Goal: Transaction & Acquisition: Purchase product/service

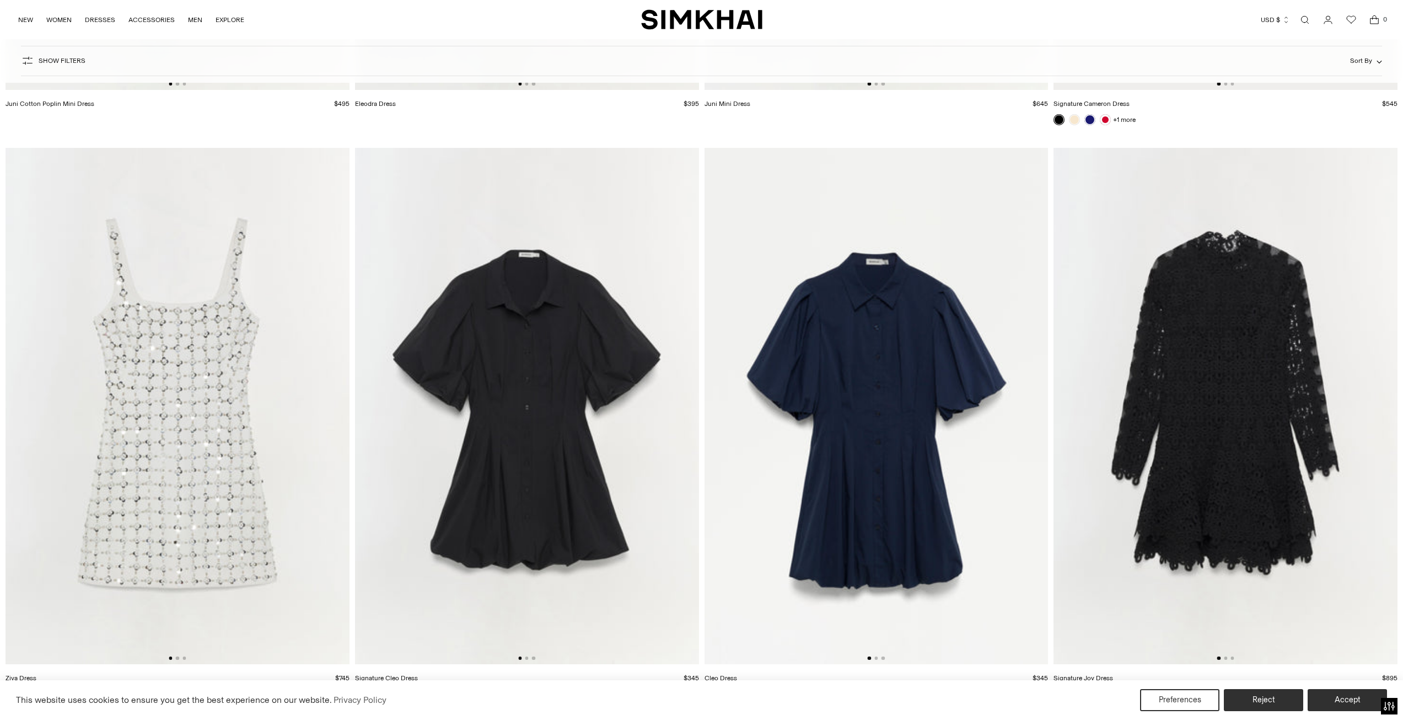
scroll to position [6834, 0]
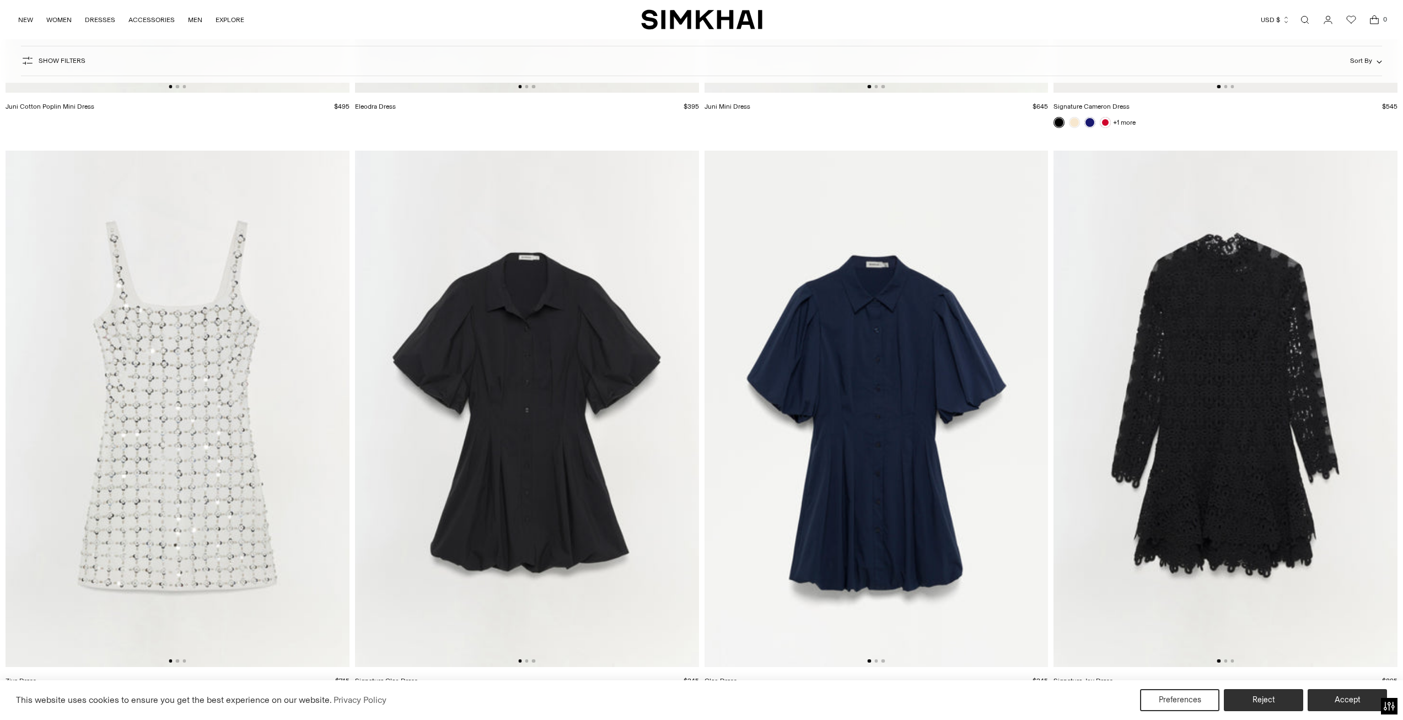
click at [584, 399] on img at bounding box center [527, 409] width 344 height 516
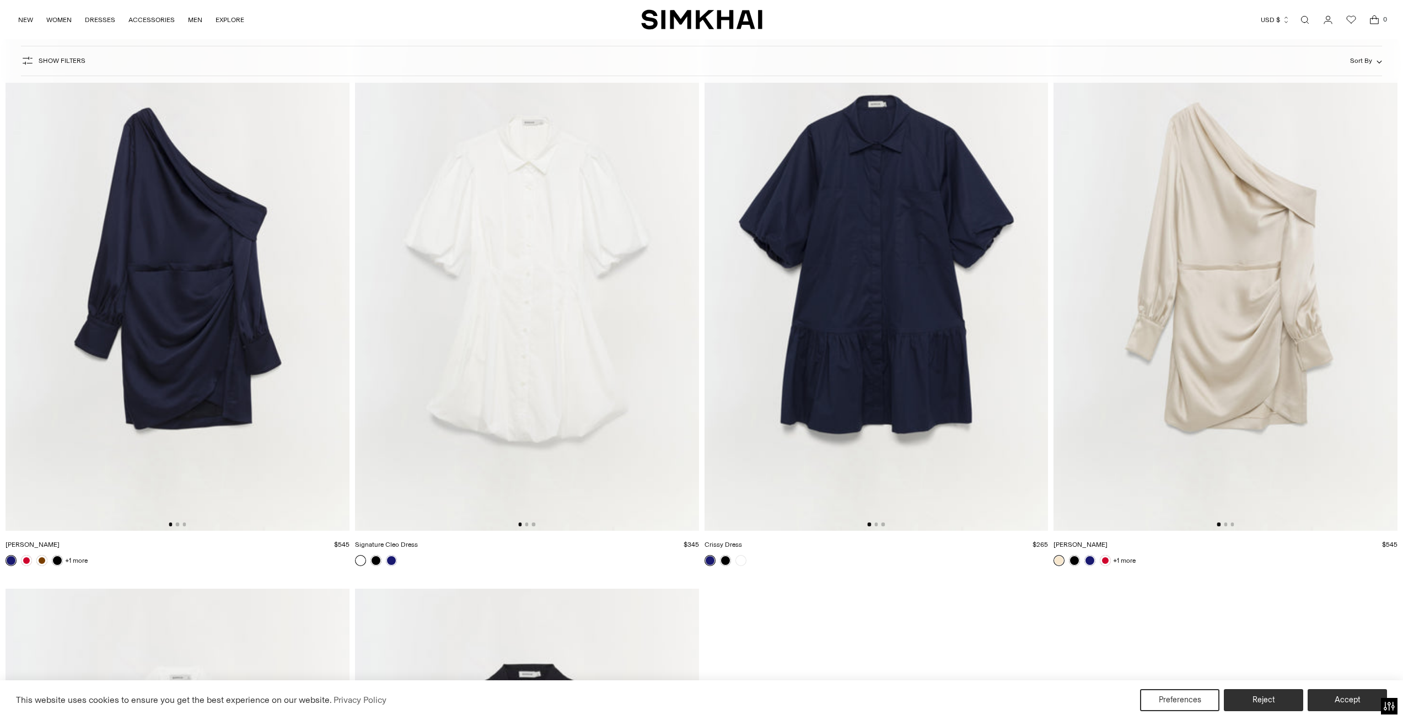
scroll to position [7426, 0]
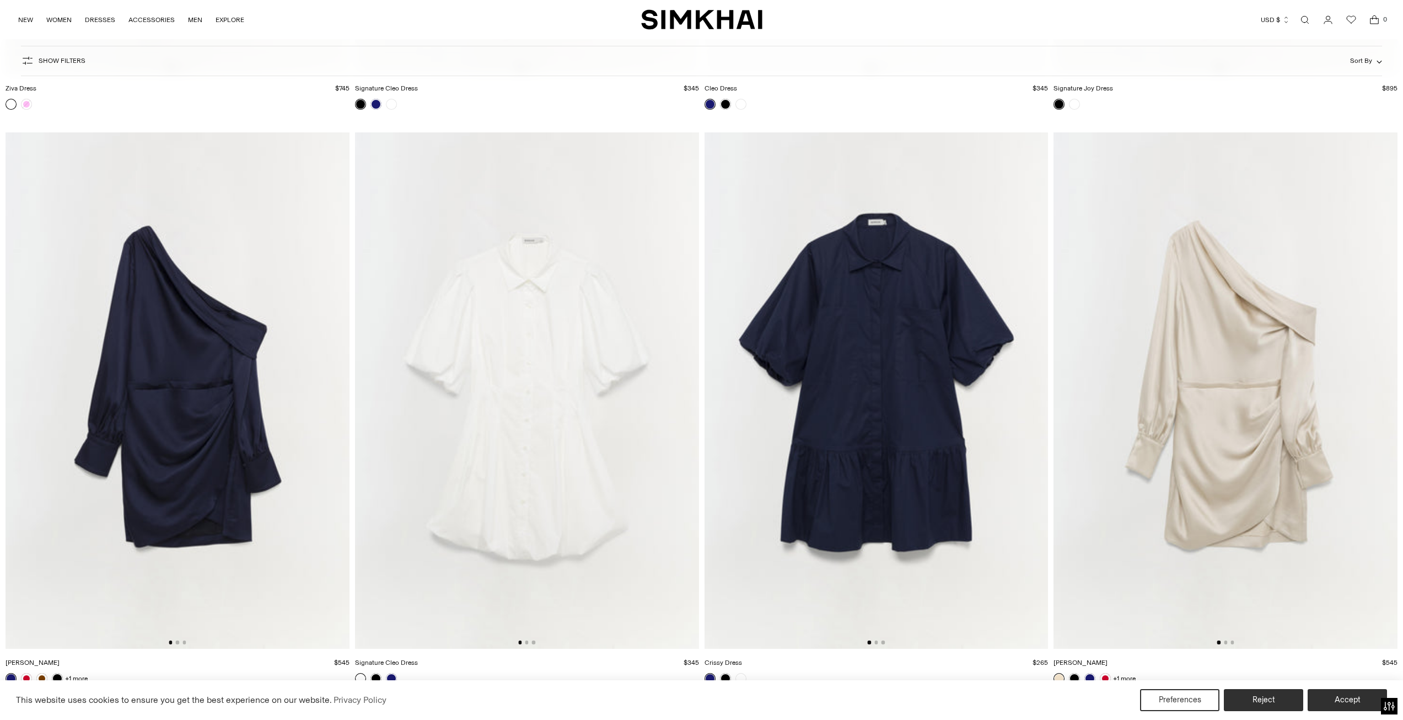
click at [940, 337] on img at bounding box center [877, 390] width 344 height 516
